Goal: Navigation & Orientation: Find specific page/section

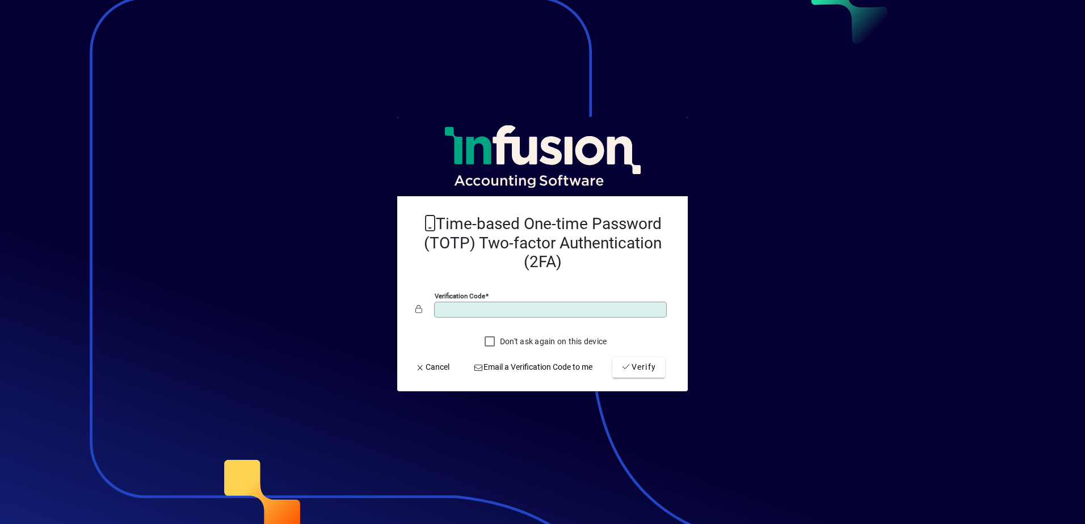
type input "******"
click at [612, 358] on button "Verify" at bounding box center [638, 368] width 53 height 20
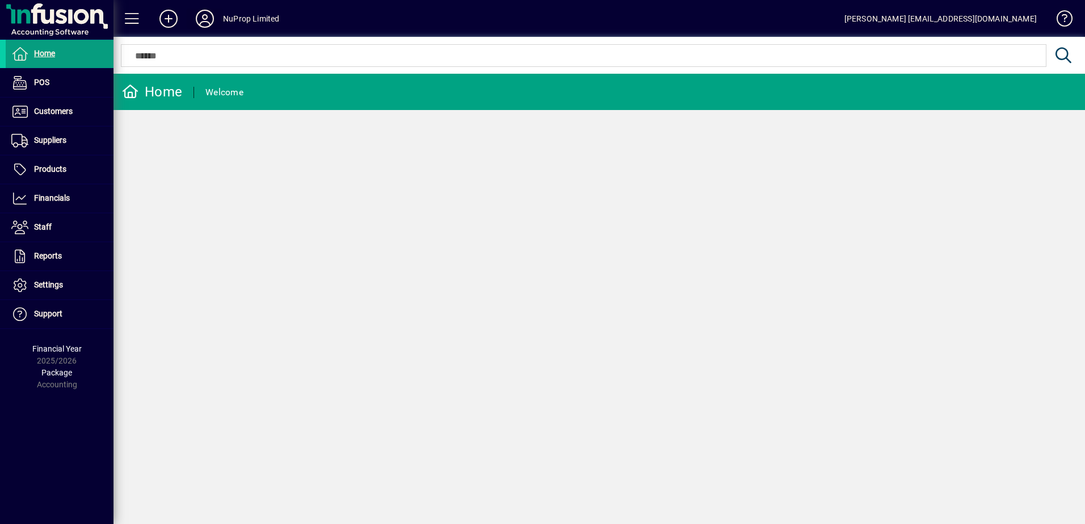
click at [210, 18] on icon at bounding box center [205, 19] width 23 height 18
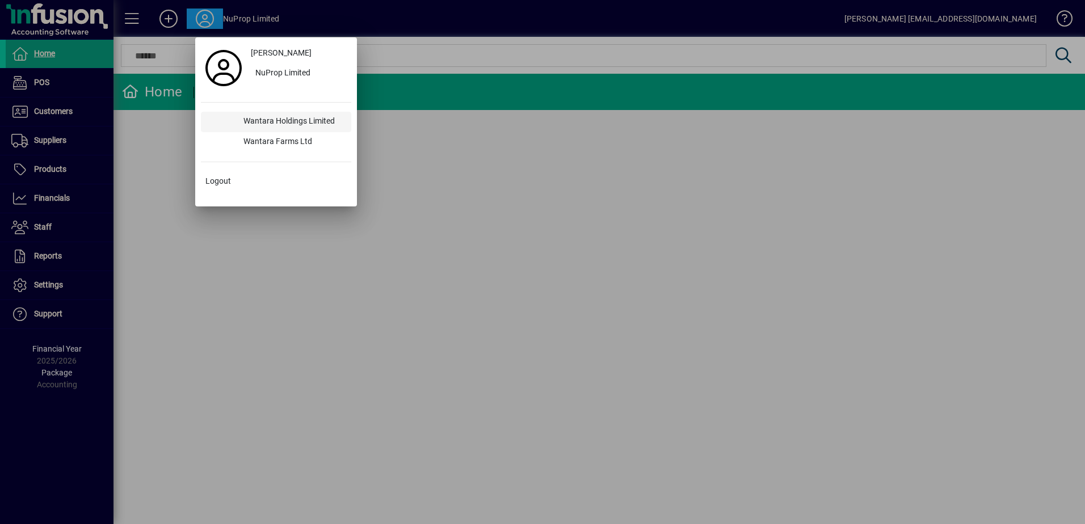
click at [270, 117] on div "Wantara Holdings Limited" at bounding box center [292, 122] width 117 height 20
